Goal: Contribute content

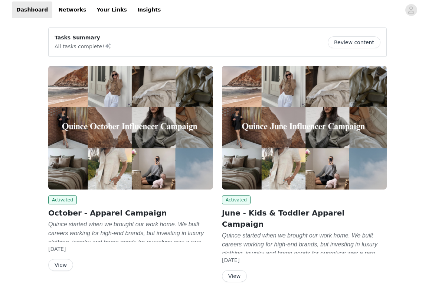
click at [134, 179] on img at bounding box center [130, 128] width 165 height 124
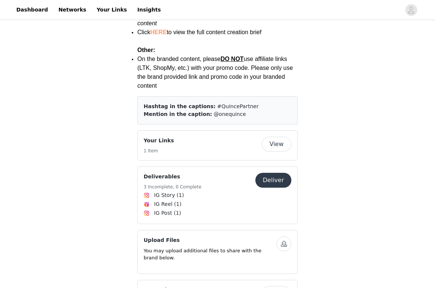
scroll to position [1120, 0]
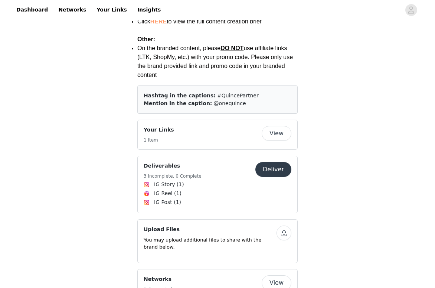
click at [283, 162] on button "Deliver" at bounding box center [274, 169] width 36 height 15
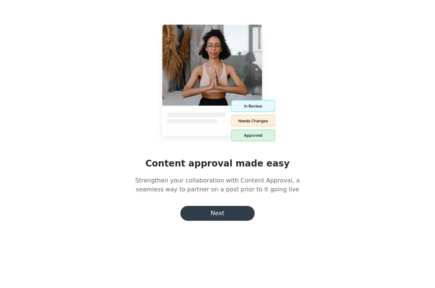
click at [226, 218] on button "Next" at bounding box center [218, 213] width 74 height 15
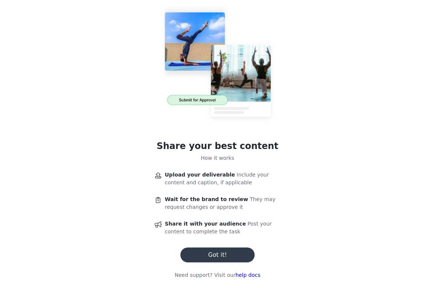
scroll to position [1120, 0]
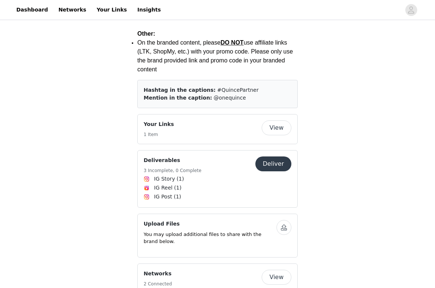
scroll to position [1127, 0]
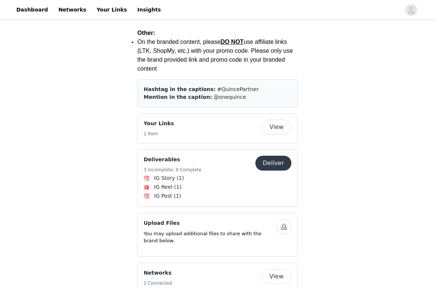
click at [275, 156] on button "Deliver" at bounding box center [274, 163] width 36 height 15
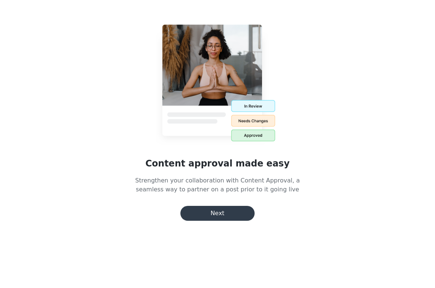
scroll to position [64, 0]
click at [228, 211] on button "Next" at bounding box center [218, 213] width 74 height 15
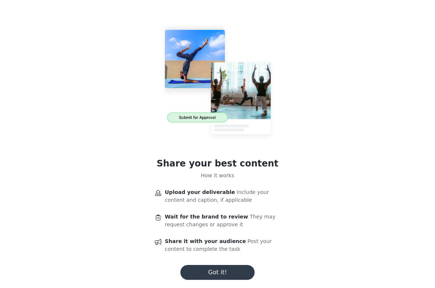
click at [219, 270] on button "Got it!" at bounding box center [218, 272] width 74 height 15
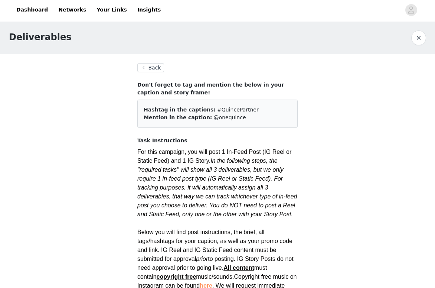
scroll to position [0, 0]
click at [147, 67] on button "Back" at bounding box center [150, 67] width 27 height 9
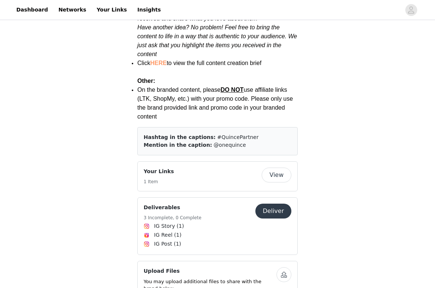
scroll to position [1079, 0]
click at [272, 168] on button "View" at bounding box center [277, 175] width 30 height 15
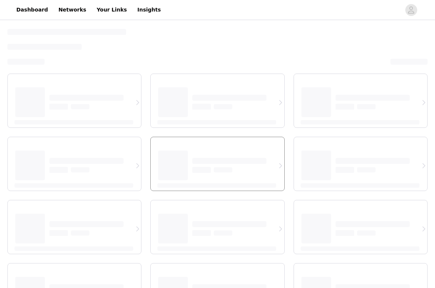
select select "12"
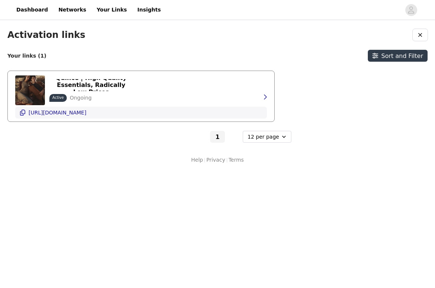
click at [22, 111] on icon "button" at bounding box center [22, 113] width 5 height 6
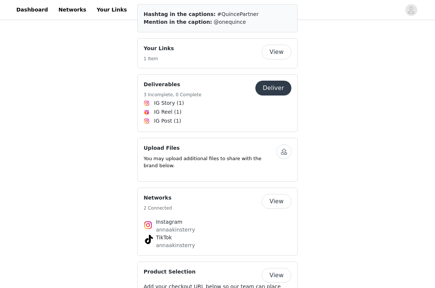
scroll to position [1223, 0]
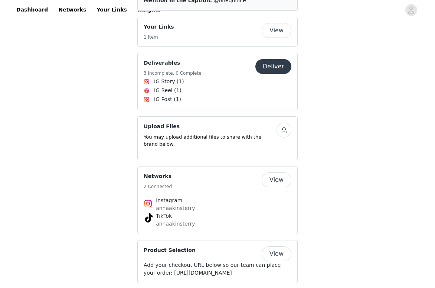
click at [270, 59] on button "Deliver" at bounding box center [274, 66] width 36 height 15
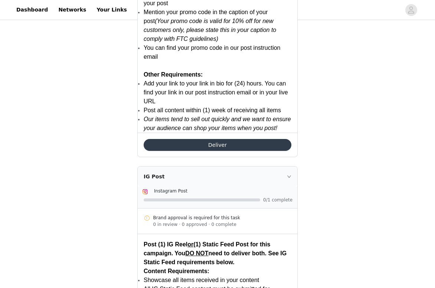
scroll to position [1080, 0]
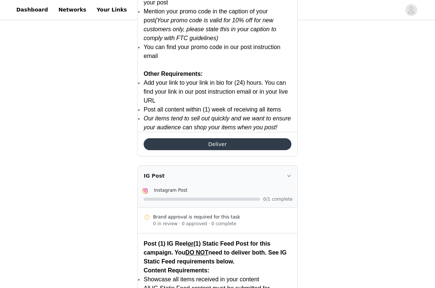
click at [219, 142] on button "Deliver" at bounding box center [218, 144] width 148 height 12
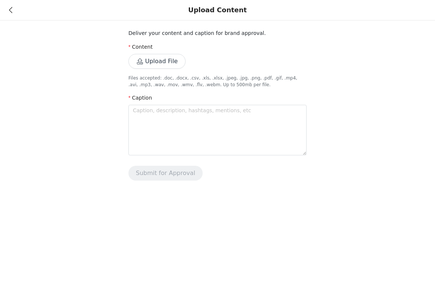
click at [172, 67] on button "Upload File" at bounding box center [157, 61] width 57 height 15
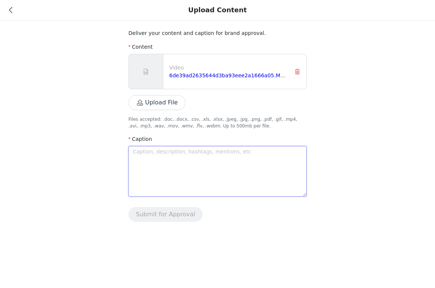
click at [164, 161] on textarea at bounding box center [218, 171] width 178 height 51
paste textarea "Something for cool, cold and freezing 🥶❄️ @onequince #quincepartner Use link in…"
type textarea "Something for cool, cold and freezing 🥶❄️ @onequince #quincepartner Use link in…"
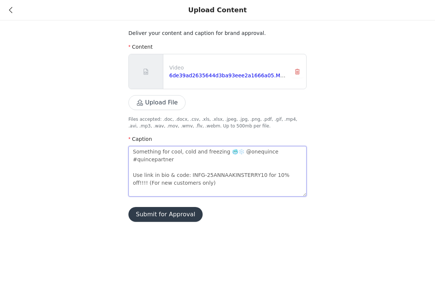
type textarea "Something for cool, cold and freezing 🥶❄️ @onequince #quincepartner Use link in…"
click at [168, 212] on button "Submit for Approval" at bounding box center [166, 214] width 74 height 15
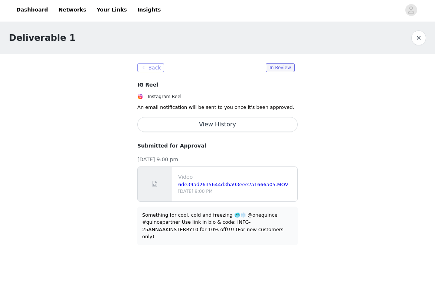
click at [143, 65] on button "Back" at bounding box center [150, 67] width 27 height 9
